Goal: Navigation & Orientation: Find specific page/section

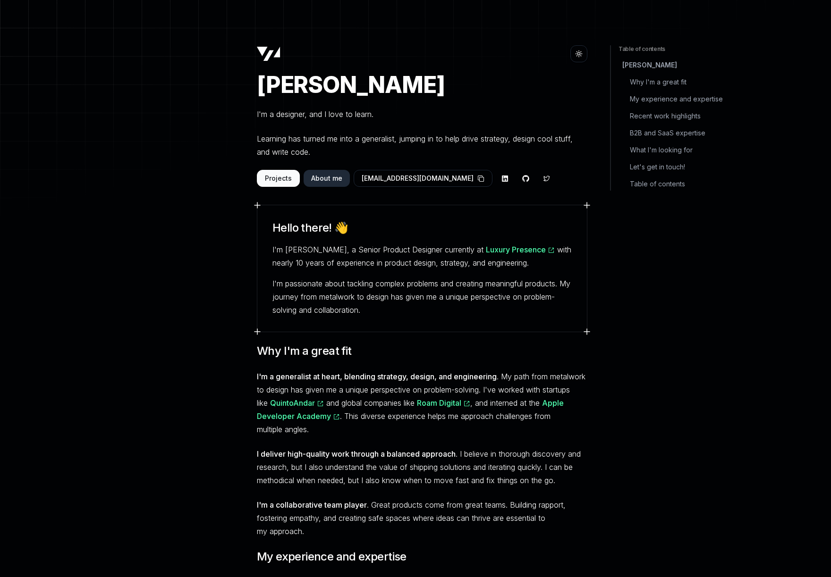
click at [267, 50] on icon at bounding box center [269, 54] width 24 height 15
click at [263, 58] on icon at bounding box center [269, 54] width 24 height 15
click at [285, 177] on button "Projects" at bounding box center [278, 178] width 43 height 17
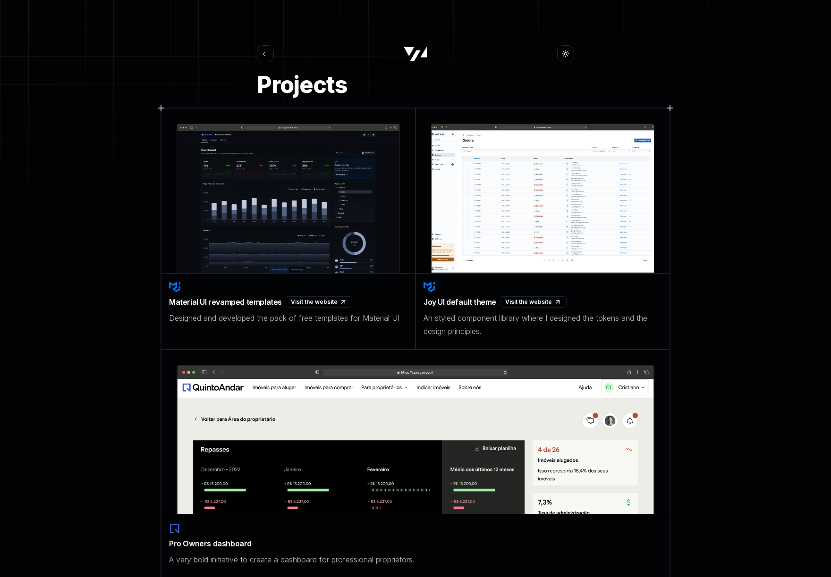
click at [270, 54] on button at bounding box center [265, 53] width 17 height 17
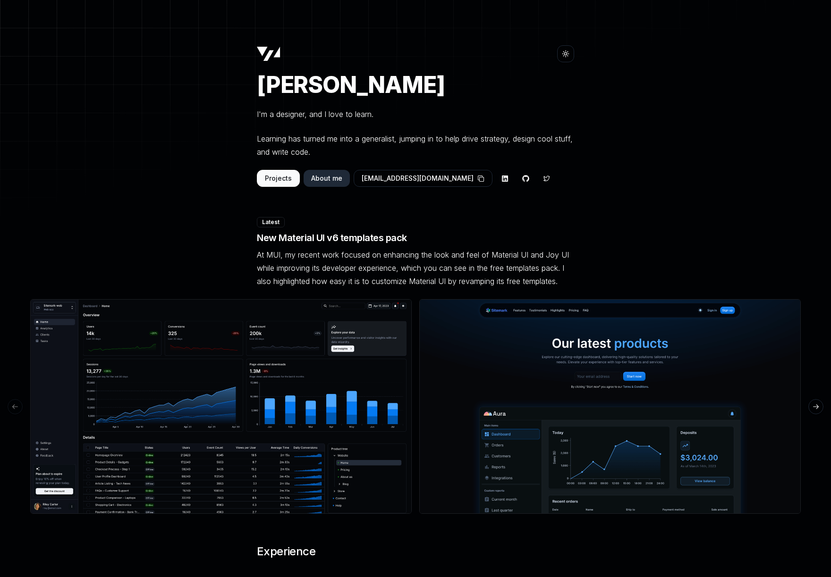
click at [285, 183] on button "Projects" at bounding box center [278, 178] width 43 height 17
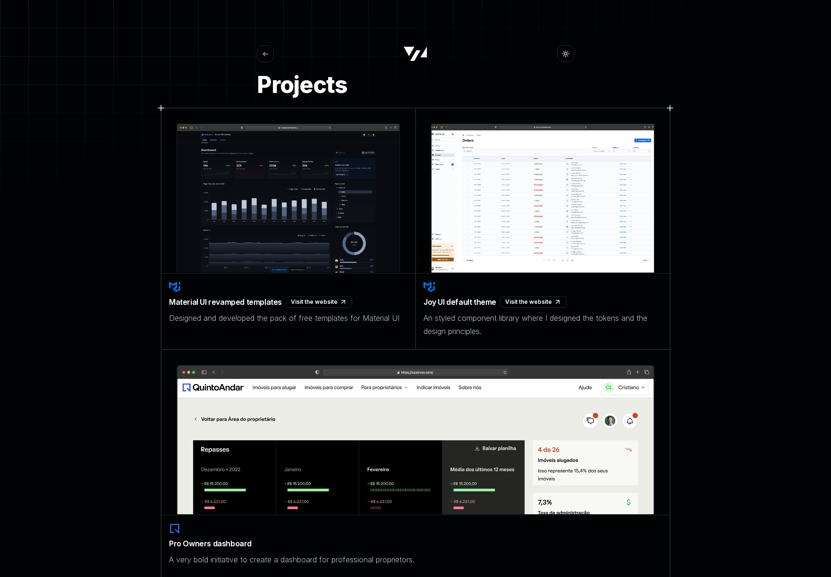
click at [263, 55] on icon at bounding box center [265, 53] width 7 height 7
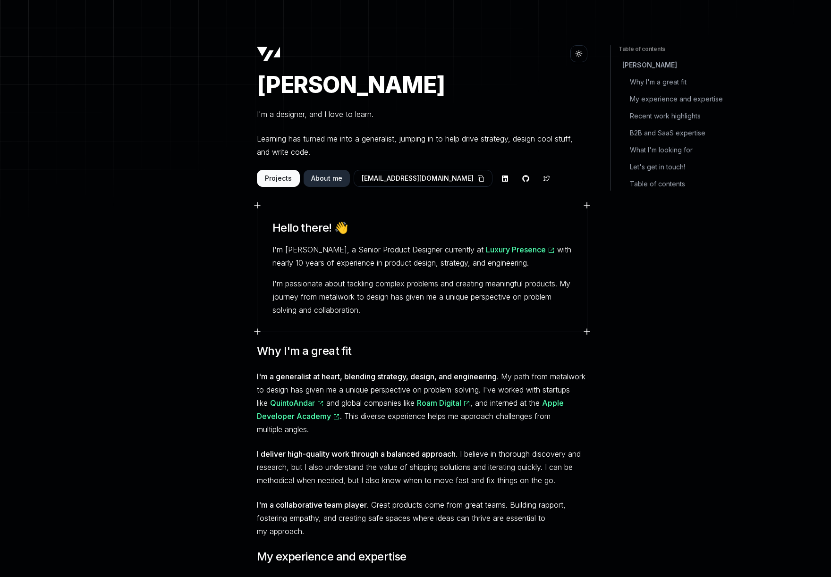
click at [312, 176] on button "About me" at bounding box center [326, 178] width 46 height 17
click at [260, 180] on button "Projects" at bounding box center [278, 178] width 43 height 17
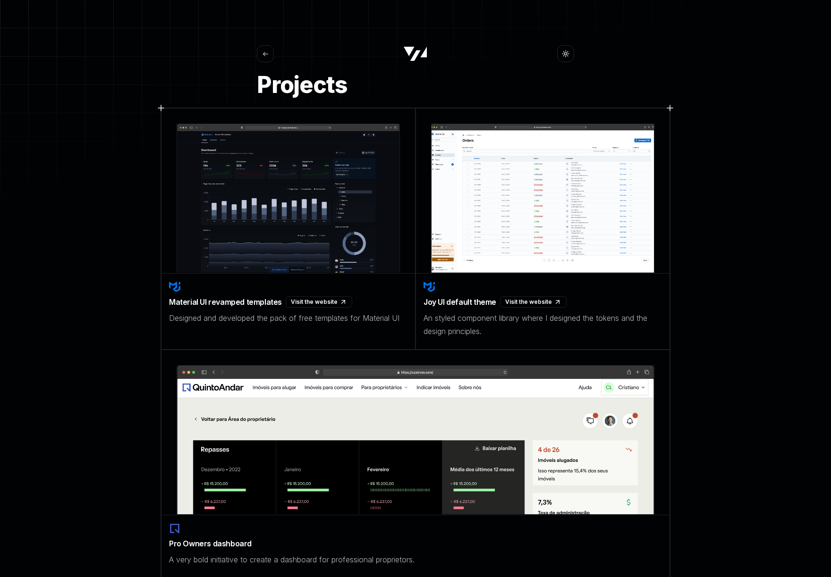
click at [283, 45] on div "Toggle theme" at bounding box center [415, 53] width 317 height 17
click at [273, 48] on div "Toggle theme" at bounding box center [415, 53] width 317 height 17
click at [266, 55] on icon at bounding box center [265, 53] width 7 height 7
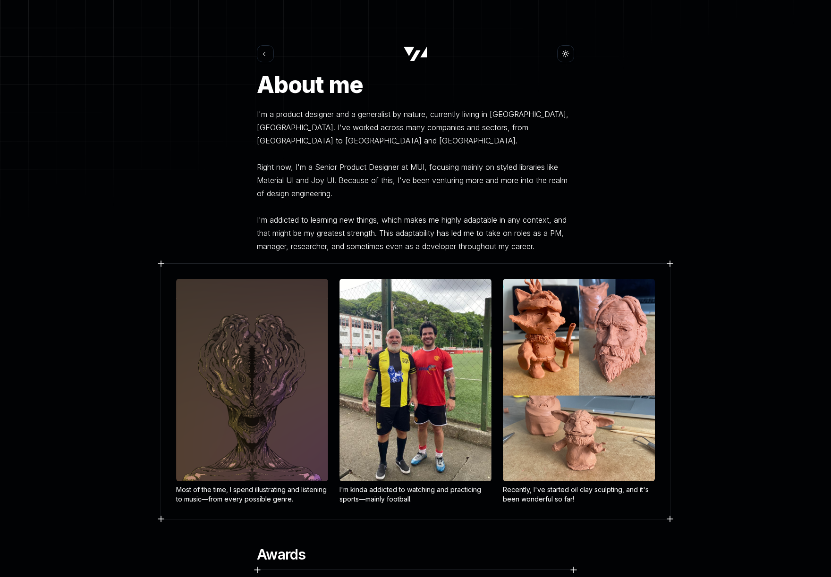
click at [263, 50] on icon at bounding box center [265, 53] width 7 height 7
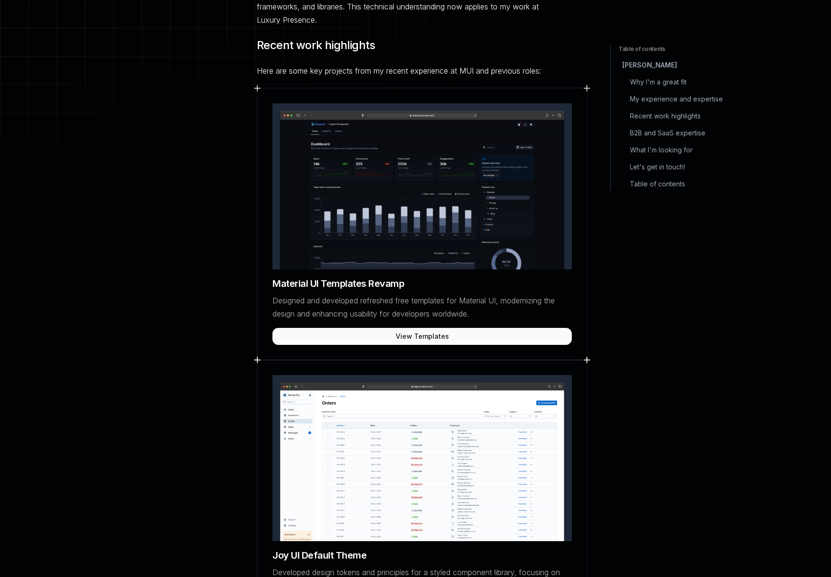
click at [694, 132] on button "B2B and SaaS expertise" at bounding box center [682, 132] width 112 height 13
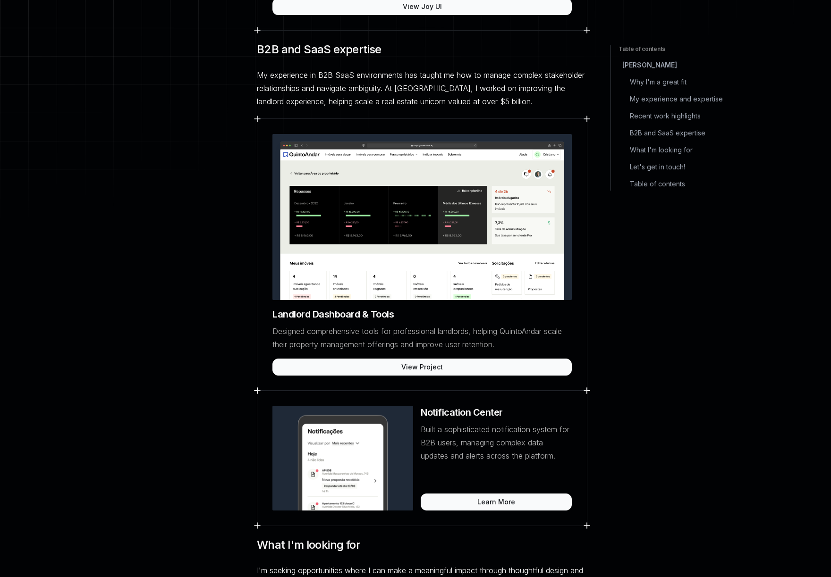
click at [684, 154] on button "What I'm looking for" at bounding box center [682, 149] width 112 height 13
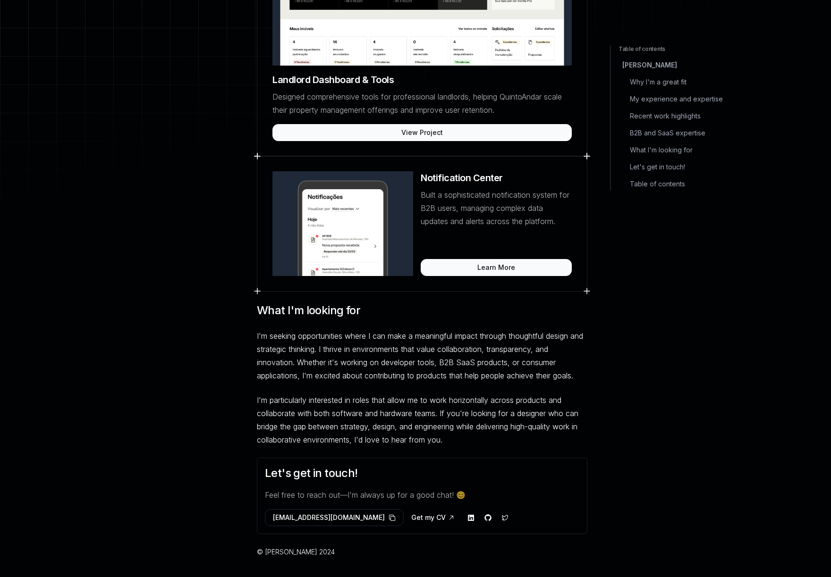
scroll to position [1594, 0]
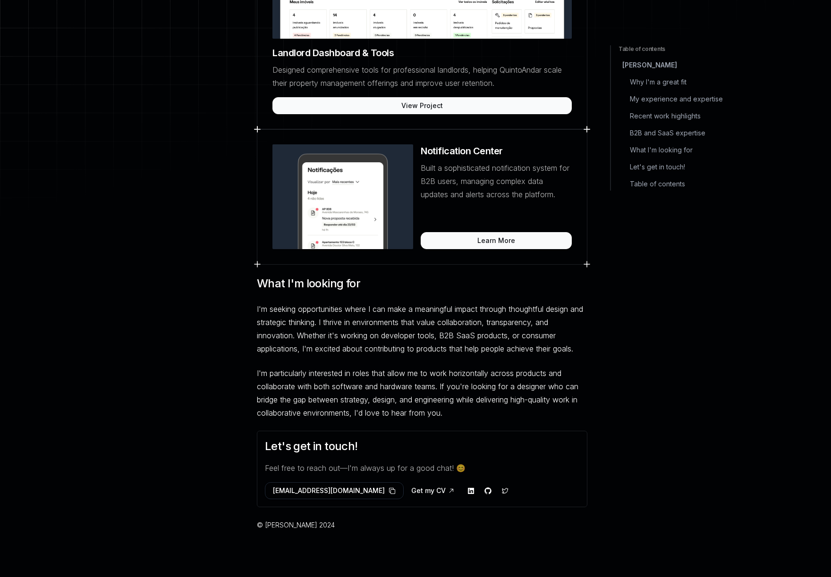
click at [675, 170] on button "Let's get in touch!" at bounding box center [682, 166] width 112 height 13
